Goal: Navigation & Orientation: Go to known website

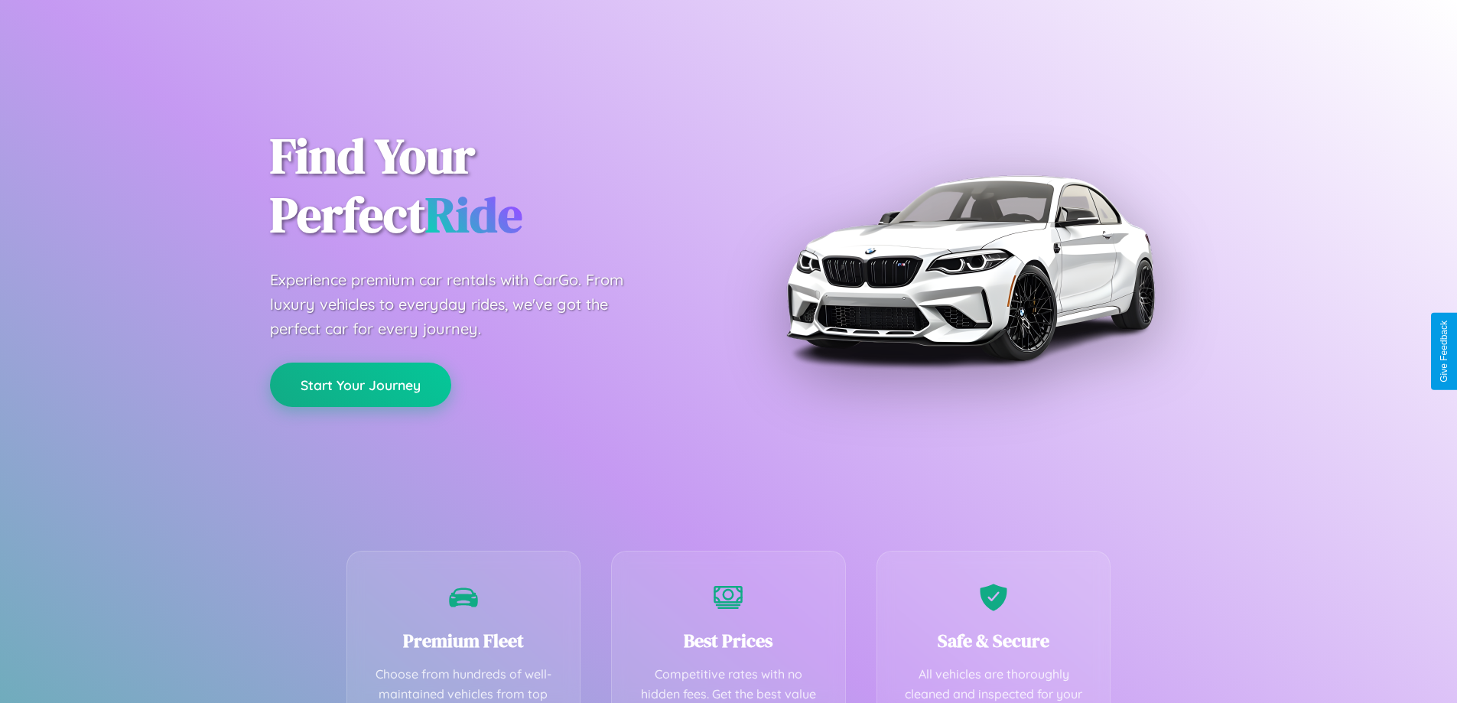
click at [360, 385] on button "Start Your Journey" at bounding box center [360, 385] width 181 height 44
click at [360, 384] on button "Start Your Journey" at bounding box center [360, 385] width 181 height 44
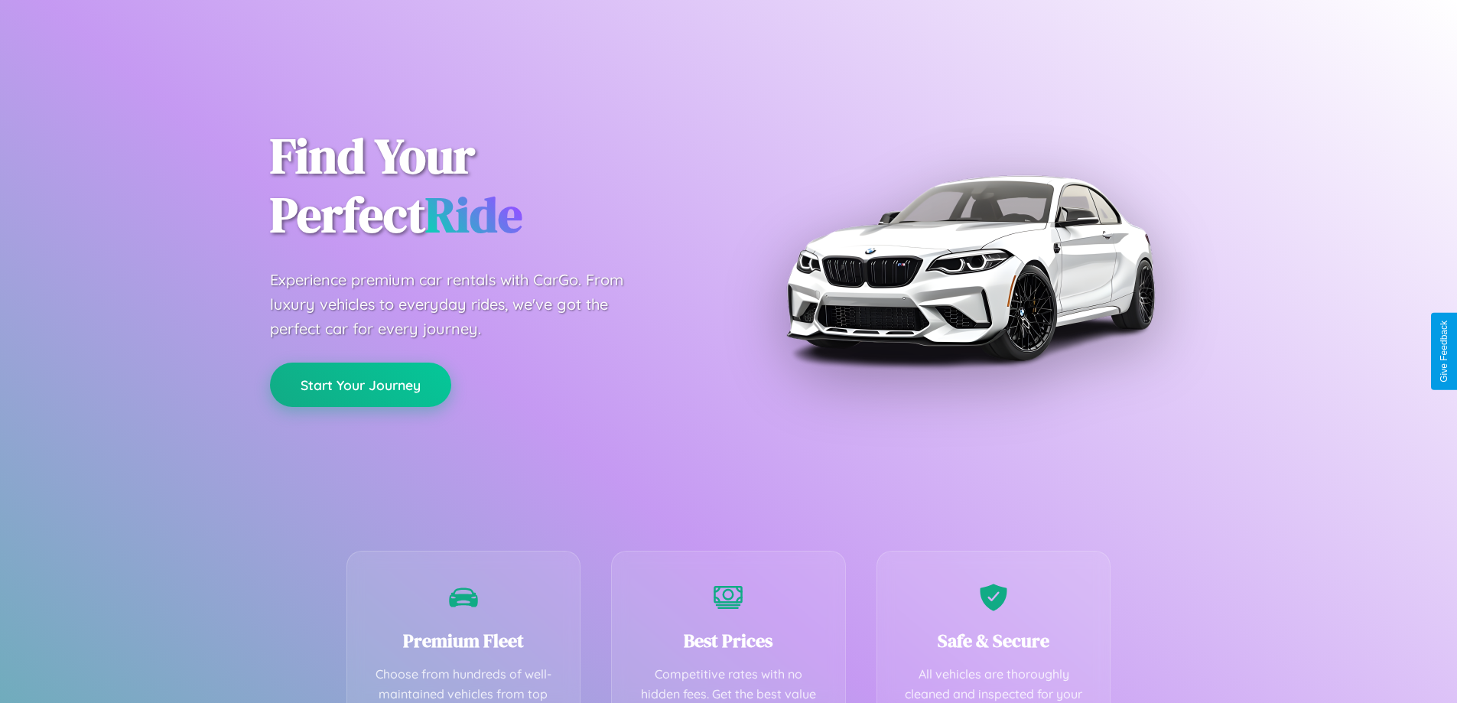
click at [360, 384] on button "Start Your Journey" at bounding box center [360, 385] width 181 height 44
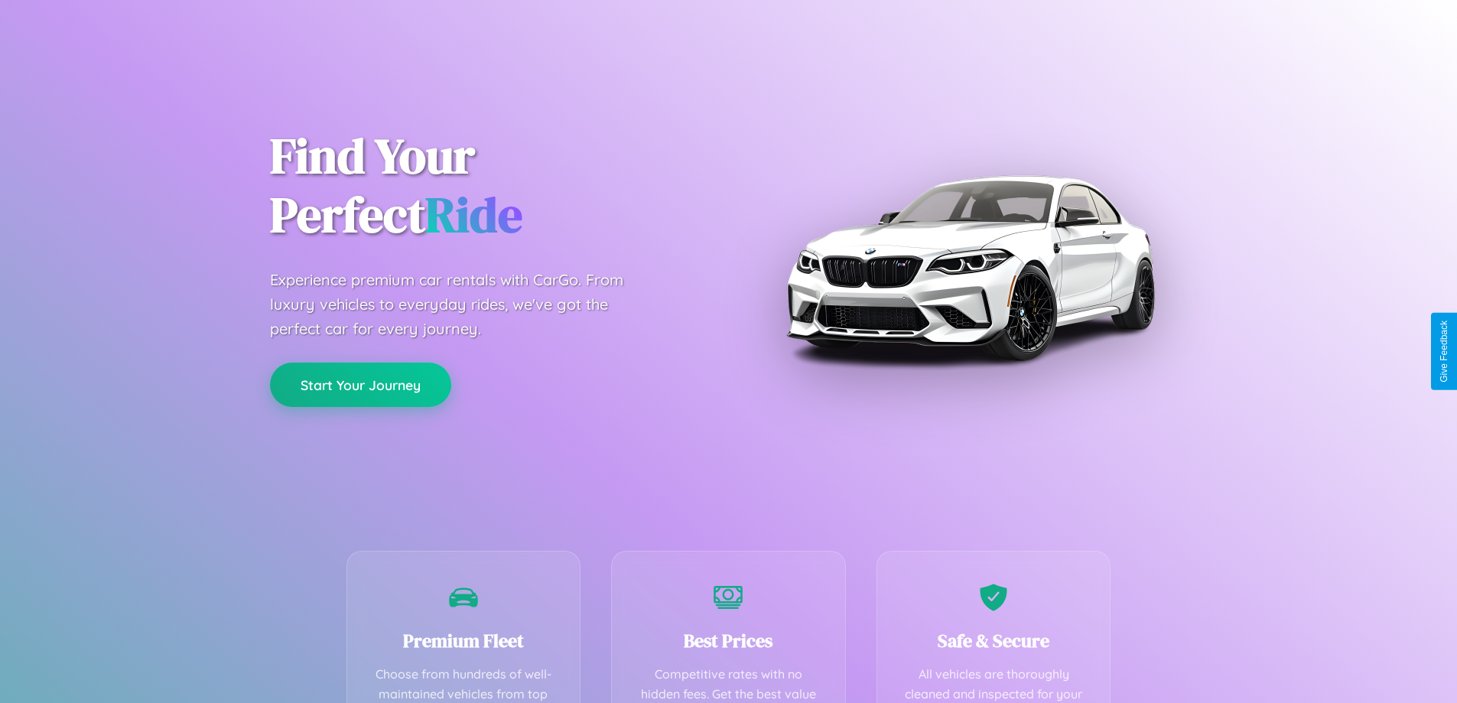
click at [360, 384] on button "Start Your Journey" at bounding box center [360, 385] width 181 height 44
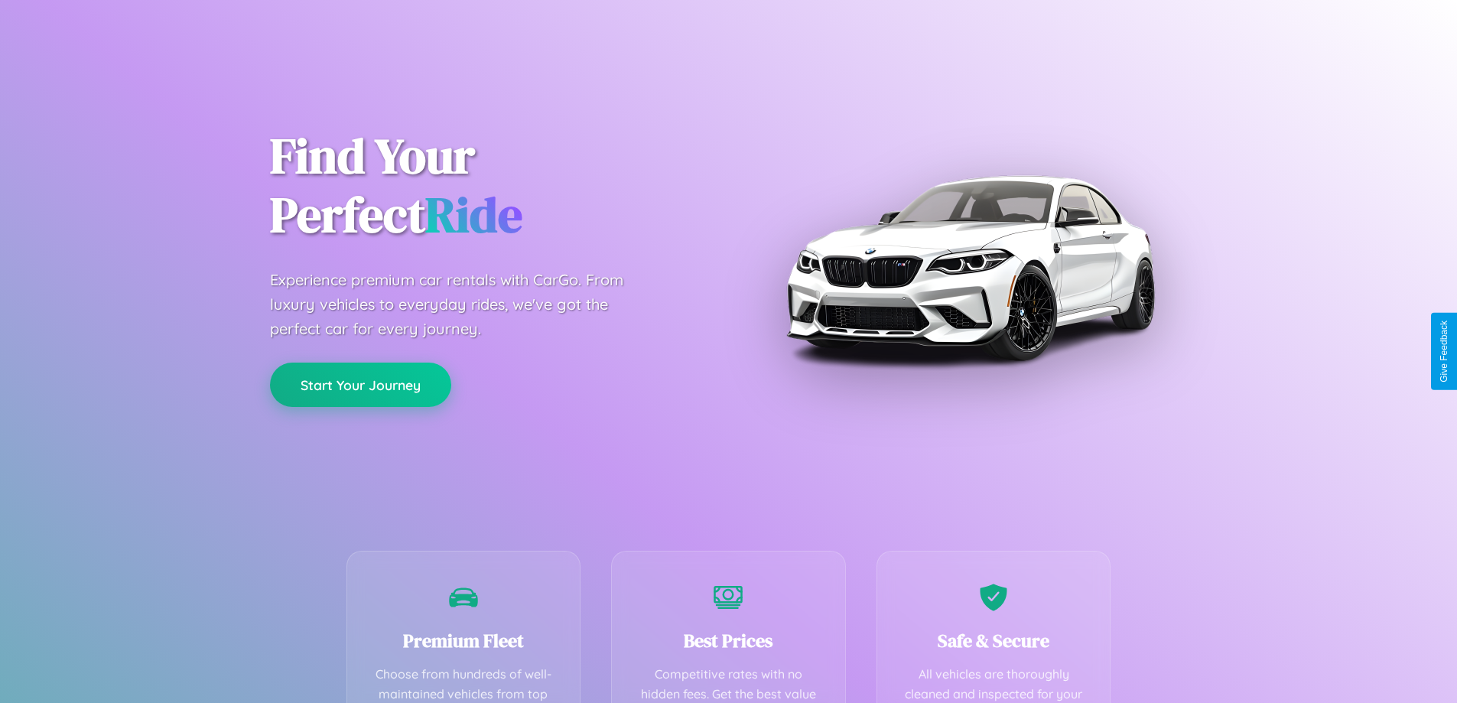
click at [360, 384] on button "Start Your Journey" at bounding box center [360, 385] width 181 height 44
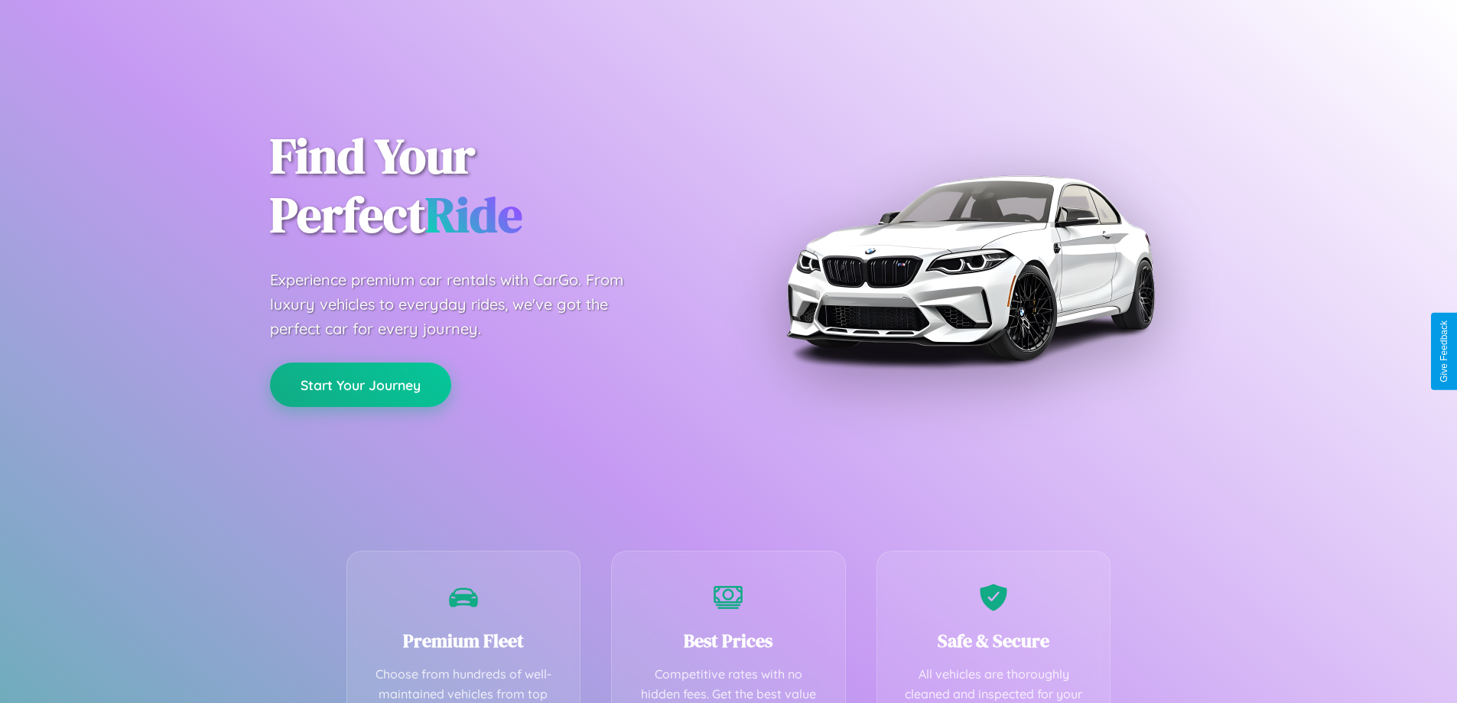
click at [360, 384] on button "Start Your Journey" at bounding box center [360, 385] width 181 height 44
